Goal: Information Seeking & Learning: Find specific page/section

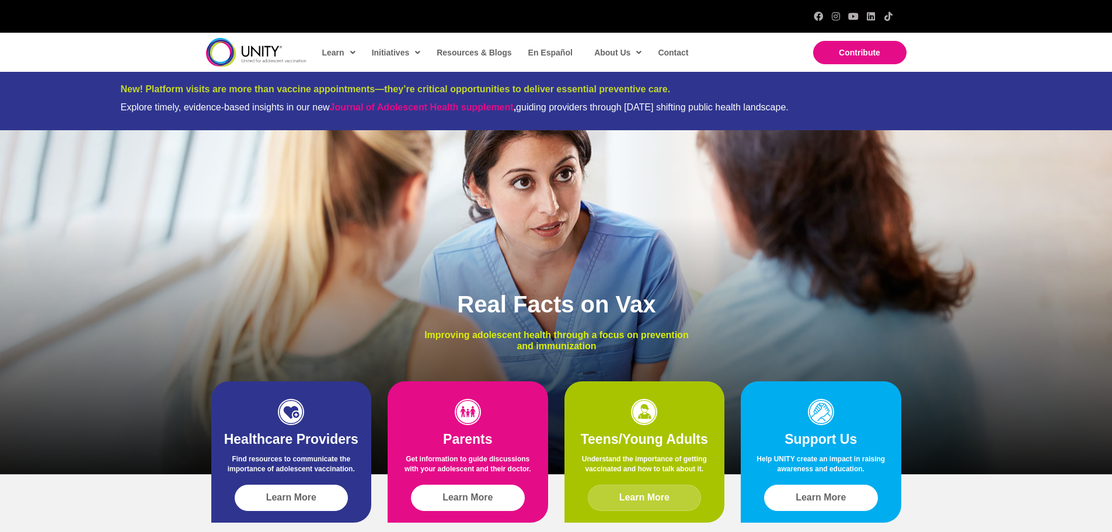
click at [643, 492] on link "Learn More" at bounding box center [645, 498] width 114 height 26
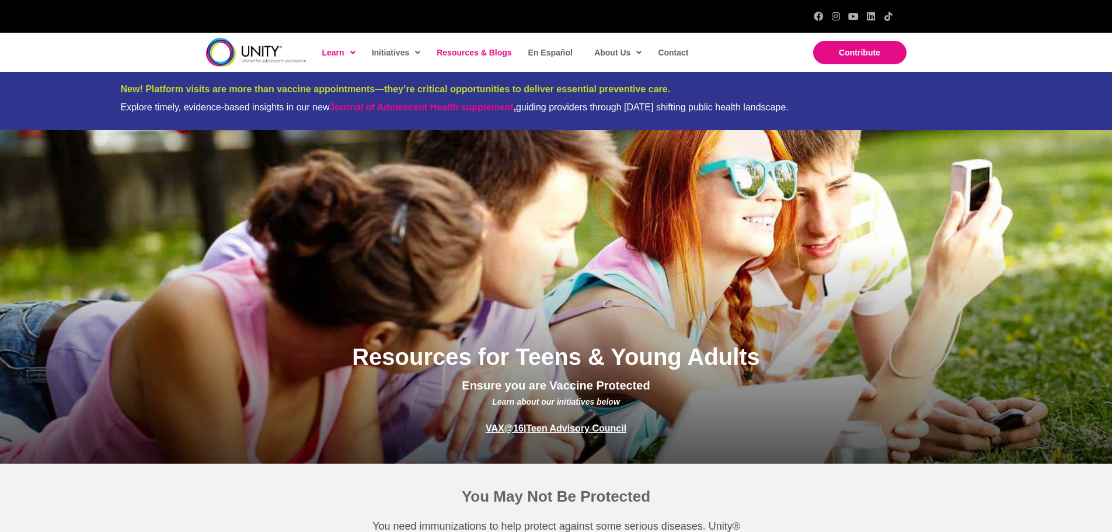
click at [459, 57] on link "Resources & Blogs" at bounding box center [473, 52] width 85 height 27
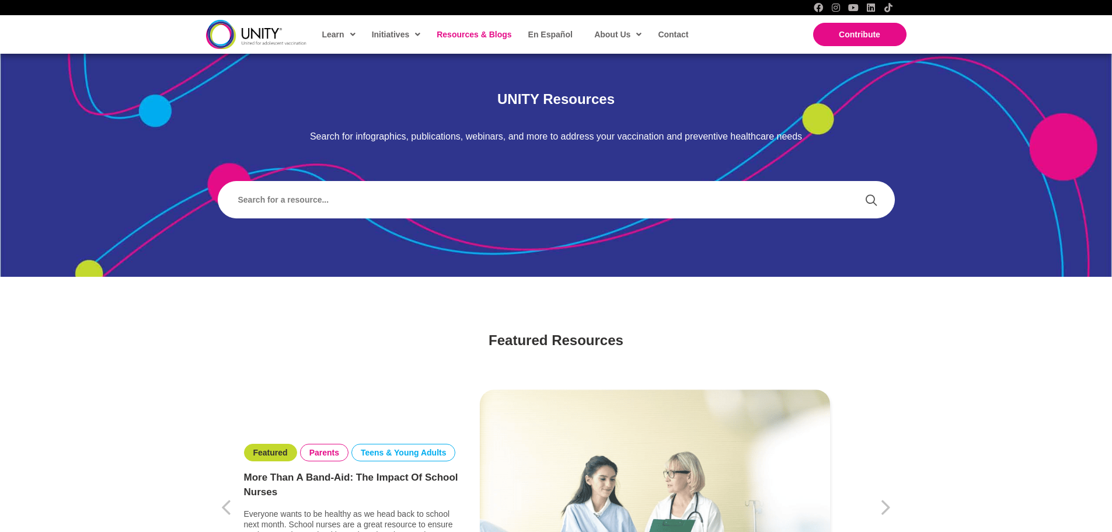
scroll to position [19, 0]
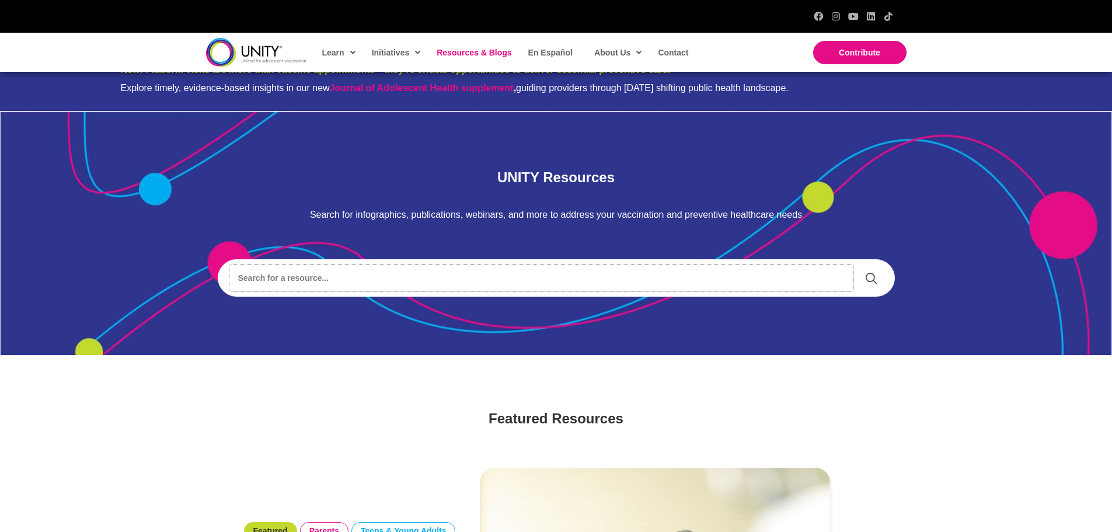
click at [361, 278] on input "Search input" at bounding box center [541, 278] width 624 height 27
type input "publication"
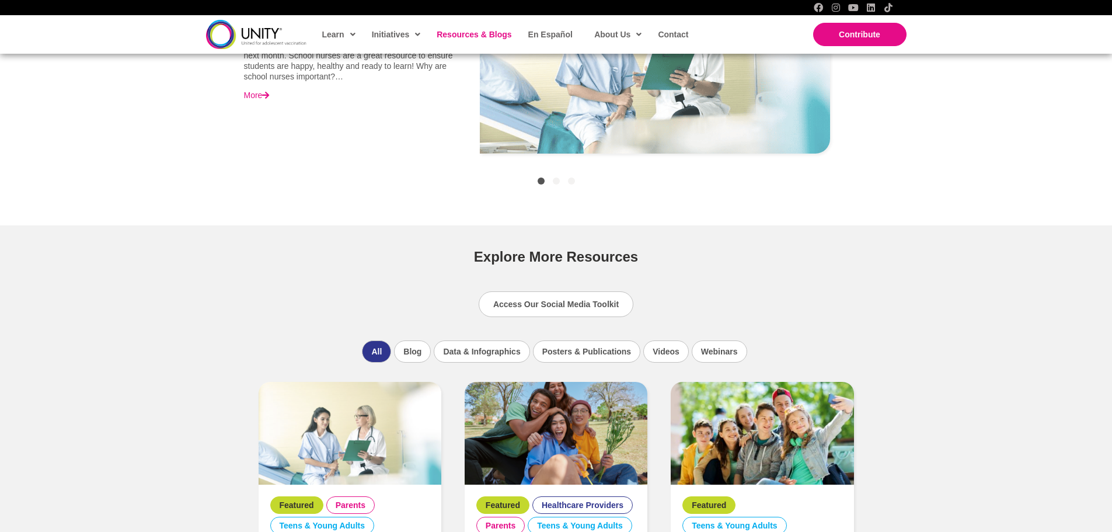
scroll to position [604, 0]
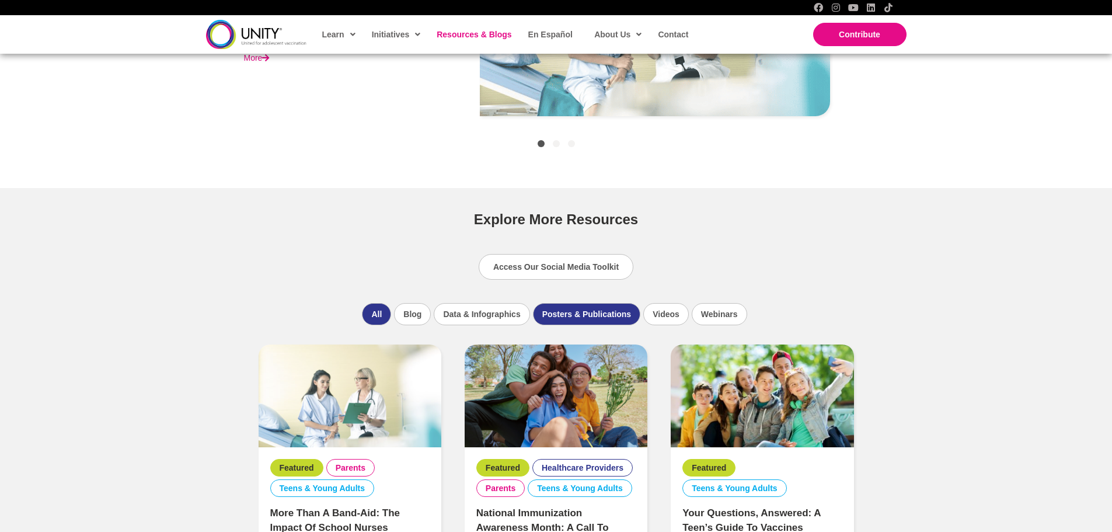
click at [582, 312] on li "Posters & Publications" at bounding box center [586, 314] width 107 height 22
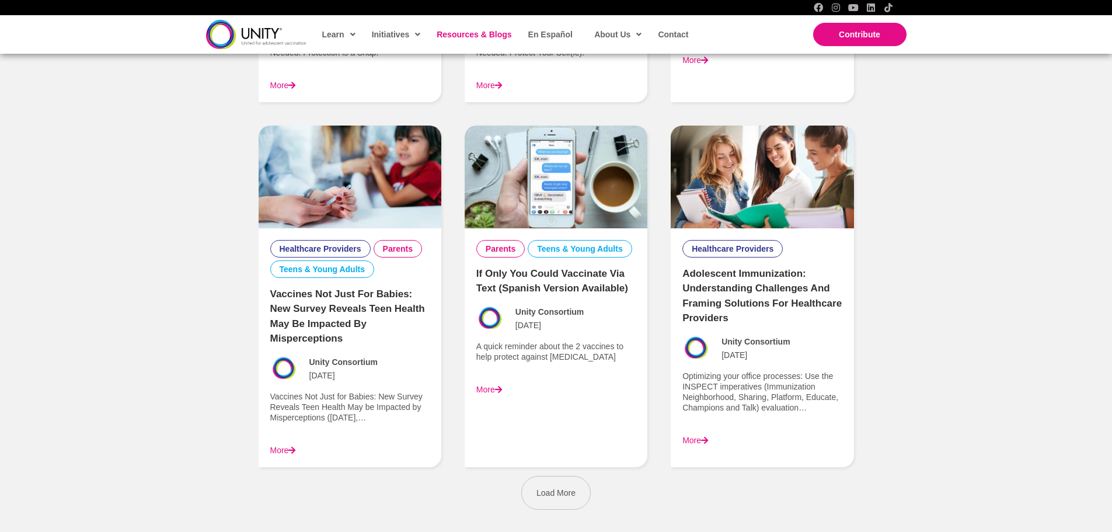
scroll to position [1548, 0]
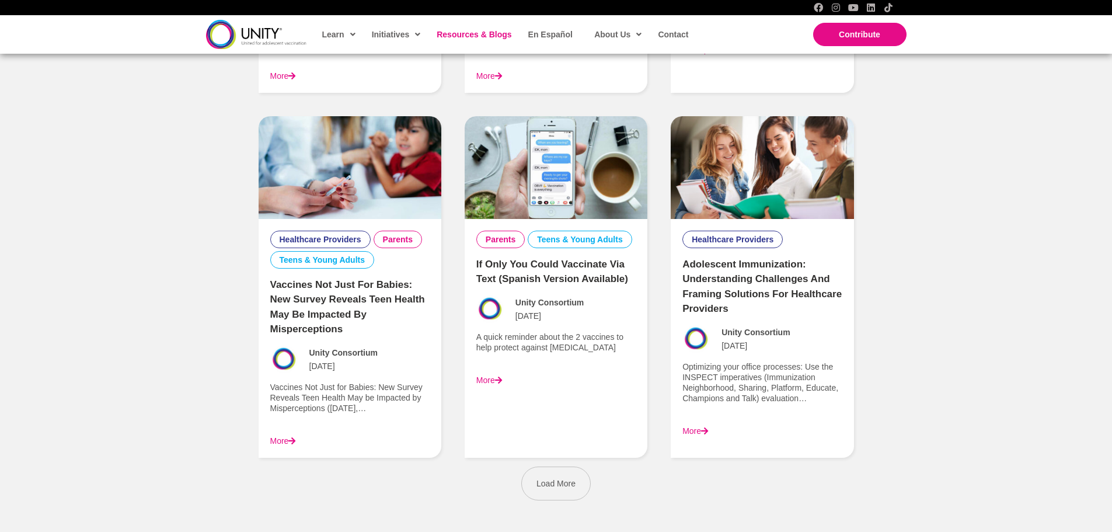
drag, startPoint x: 791, startPoint y: 305, endPoint x: 718, endPoint y: 304, distance: 73.0
click at [718, 325] on div "Unity Consortium February 11, 2020" at bounding box center [762, 338] width 159 height 27
copy span "Unity Consortium"
